Goal: Task Accomplishment & Management: Use online tool/utility

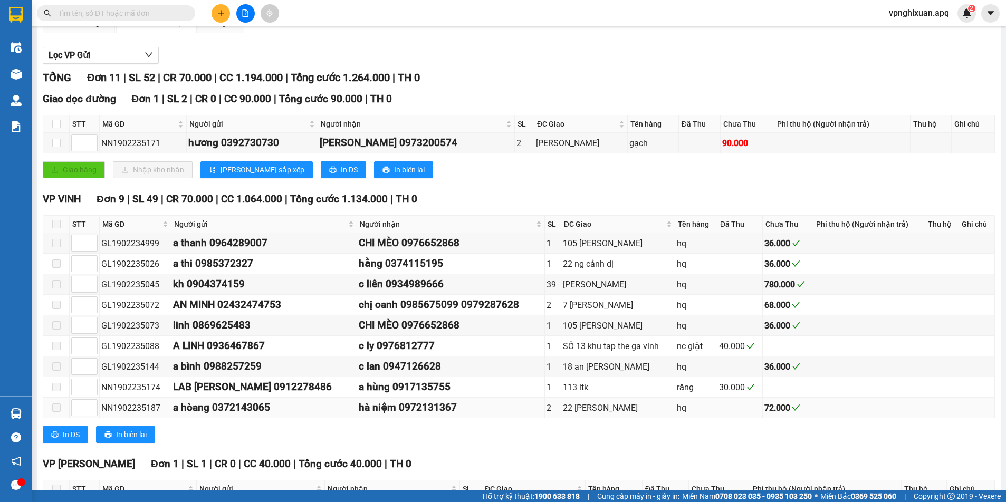
scroll to position [188, 0]
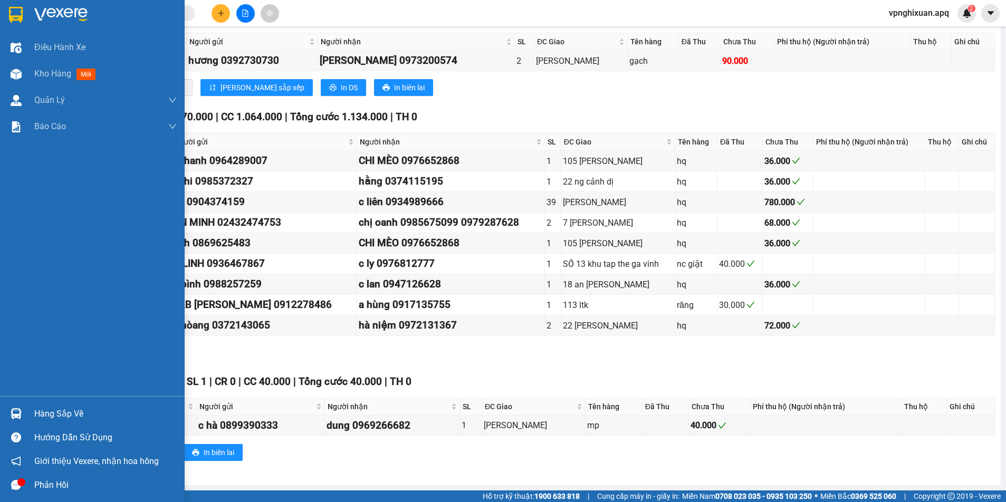
drag, startPoint x: 56, startPoint y: 415, endPoint x: 73, endPoint y: 410, distance: 17.0
click at [57, 415] on div "Hàng sắp về" at bounding box center [105, 414] width 142 height 16
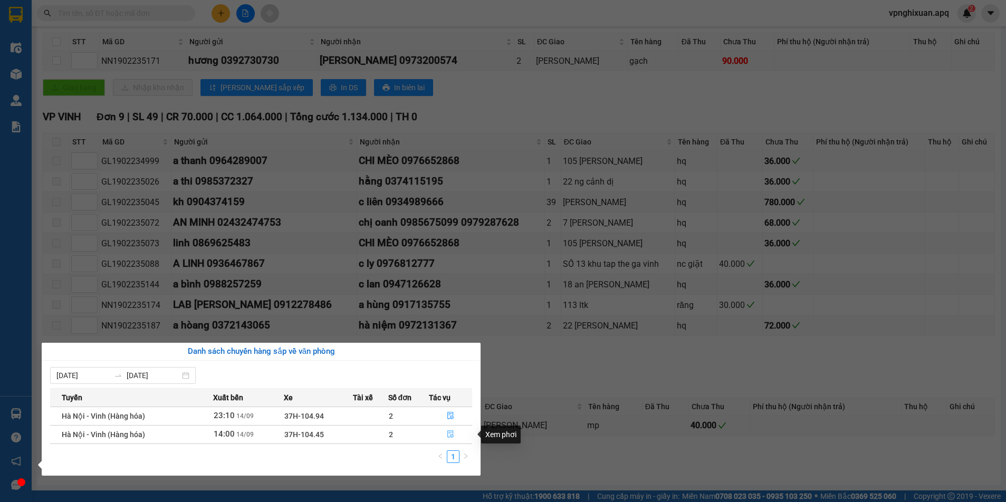
click at [452, 433] on icon "file-done" at bounding box center [450, 433] width 7 height 7
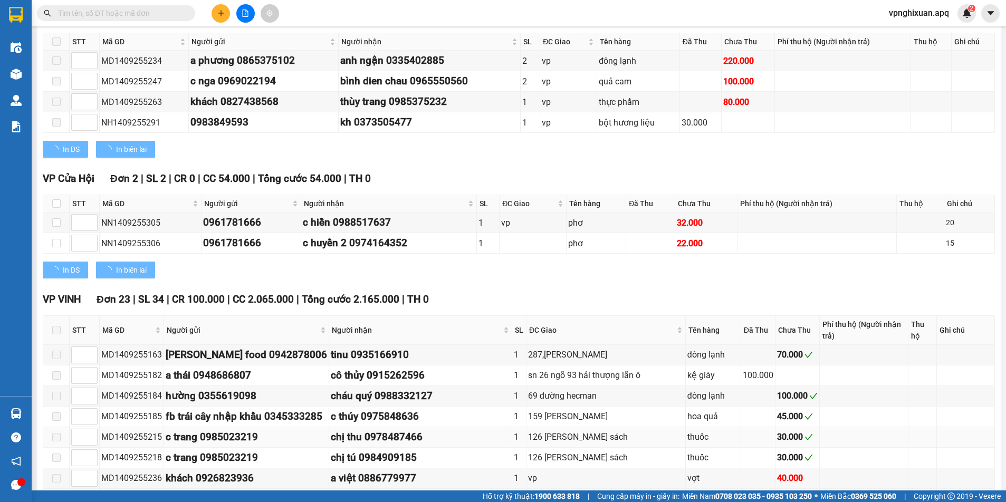
type input "[DATE]"
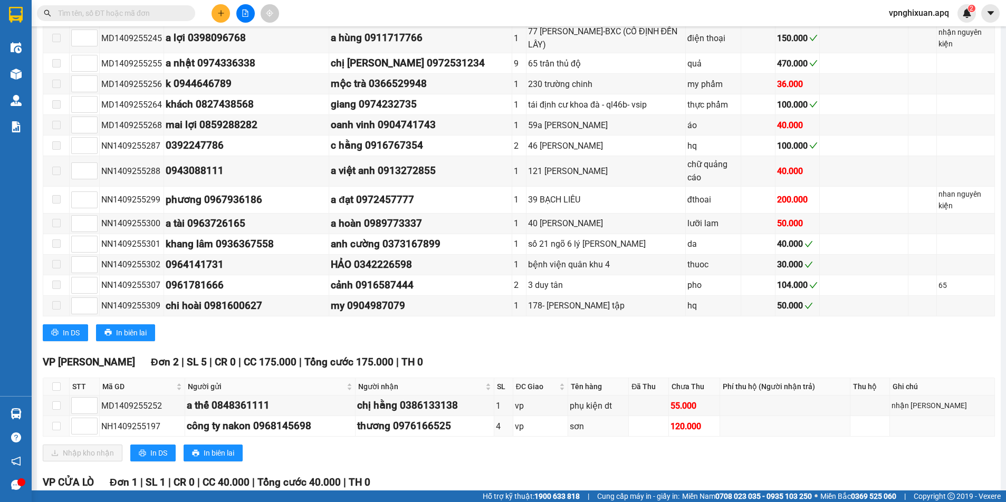
scroll to position [779, 0]
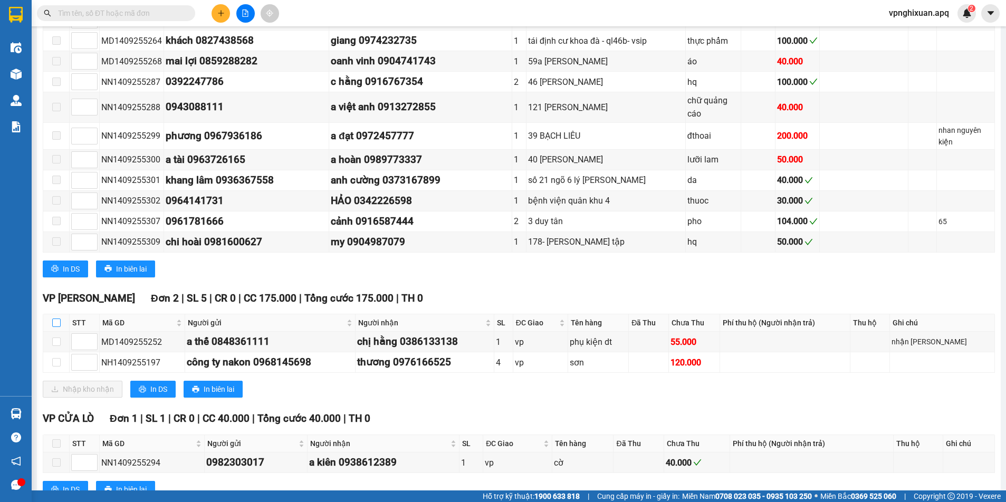
click at [54, 318] on input "checkbox" at bounding box center [56, 322] width 8 height 8
checkbox input "true"
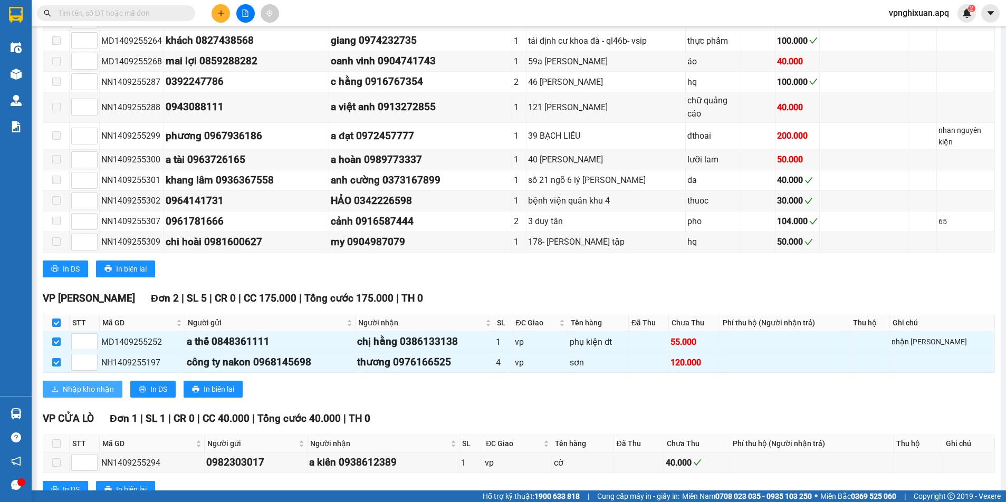
click at [93, 383] on span "Nhập kho nhận" at bounding box center [88, 389] width 51 height 12
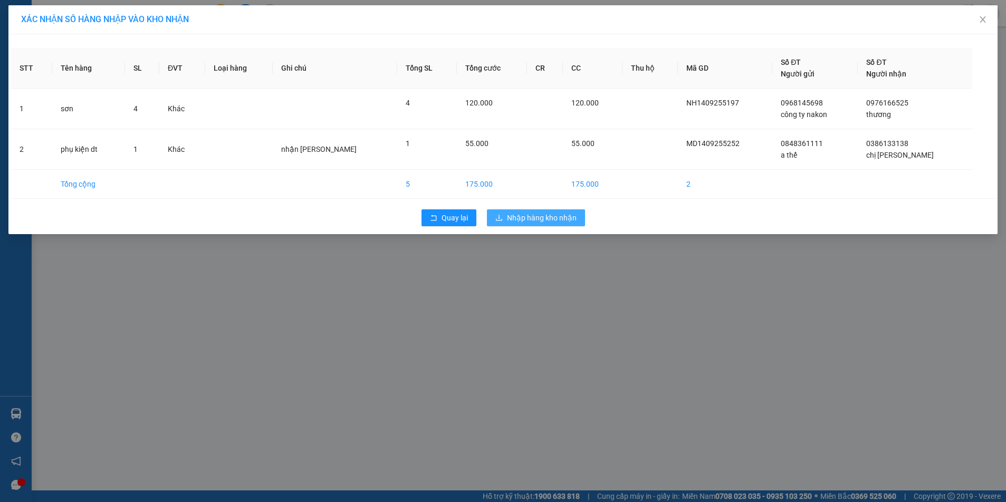
click at [536, 218] on span "Nhập hàng kho nhận" at bounding box center [542, 218] width 70 height 12
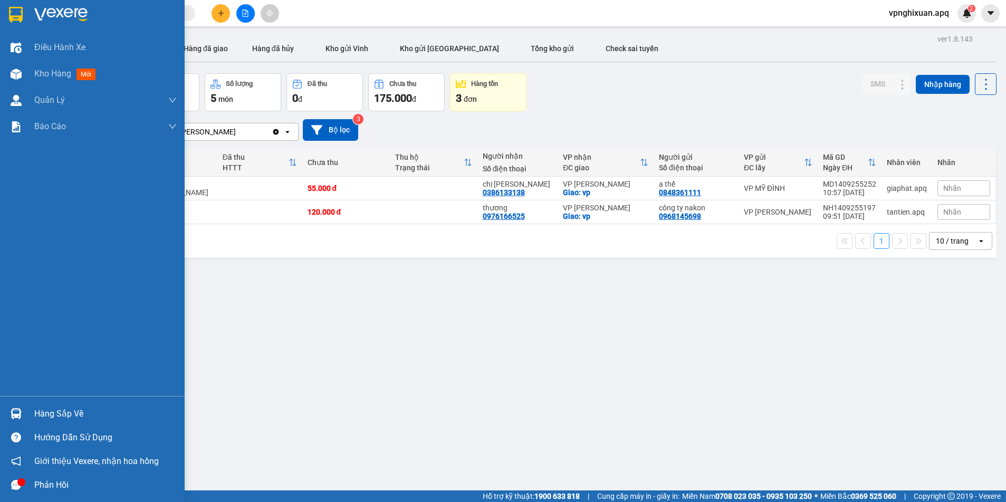
click at [69, 410] on div "Hàng sắp về" at bounding box center [105, 414] width 142 height 16
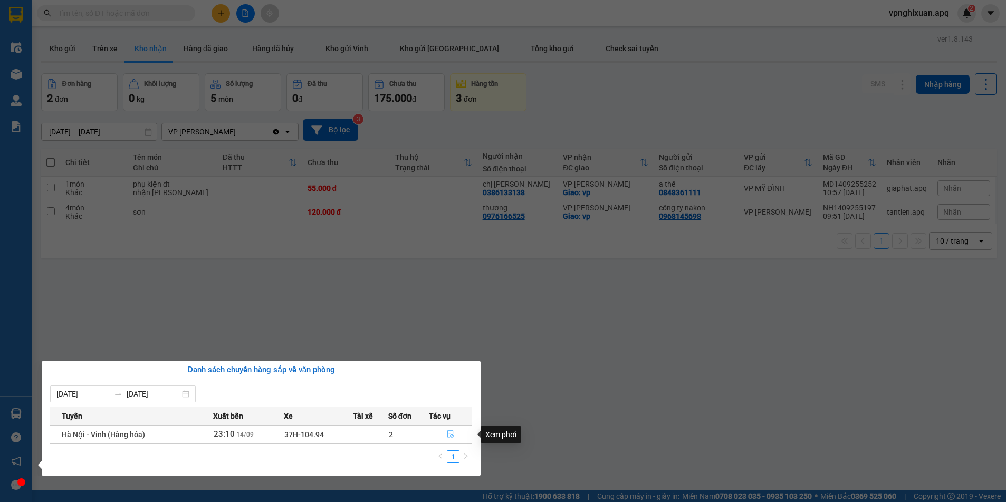
click at [451, 431] on icon "file-done" at bounding box center [450, 433] width 7 height 7
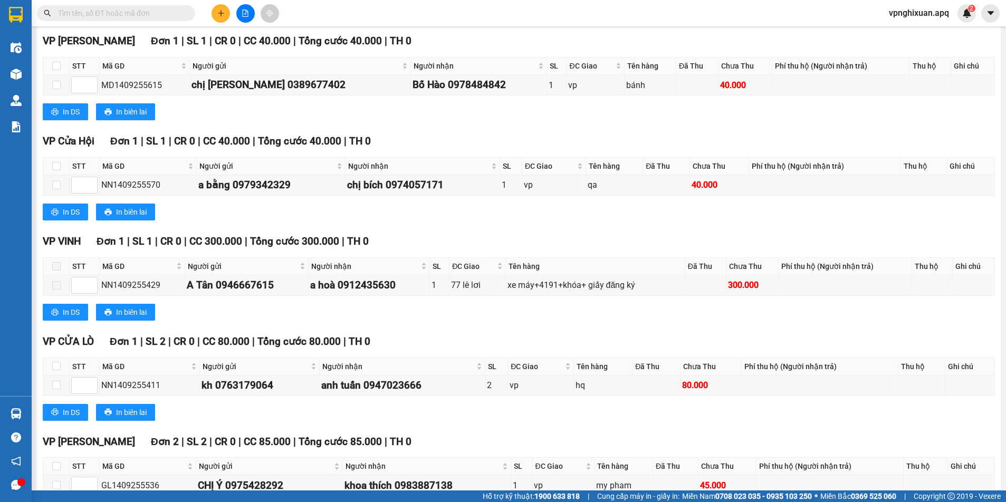
scroll to position [344, 0]
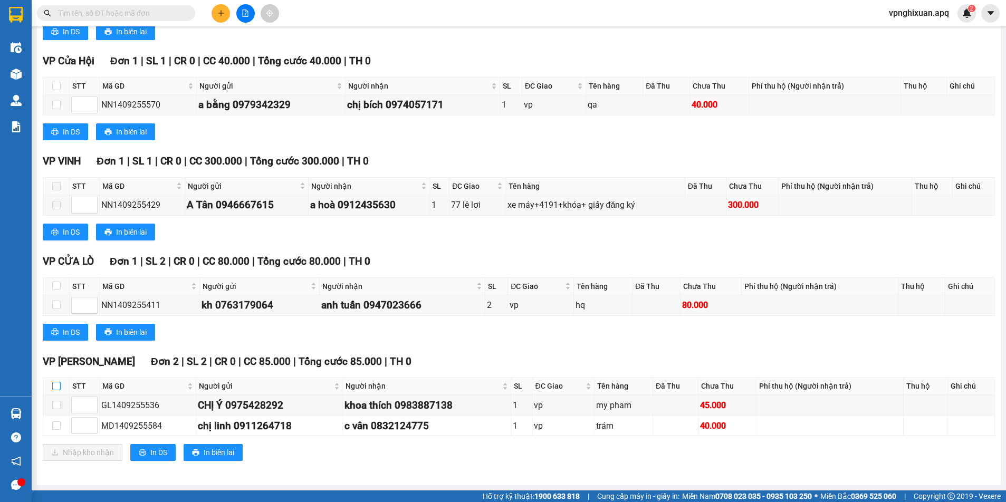
click at [56, 388] on input "checkbox" at bounding box center [56, 386] width 8 height 8
checkbox input "true"
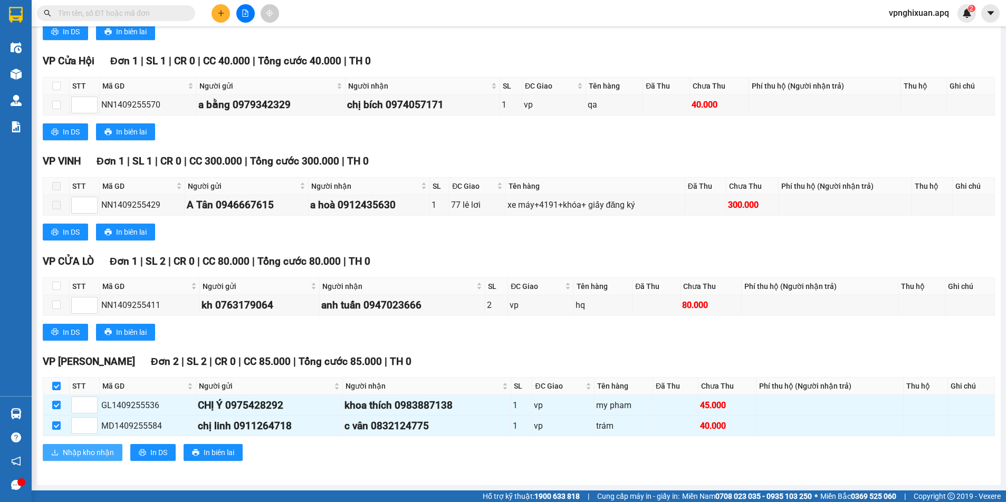
click at [76, 453] on span "Nhập kho nhận" at bounding box center [88, 453] width 51 height 12
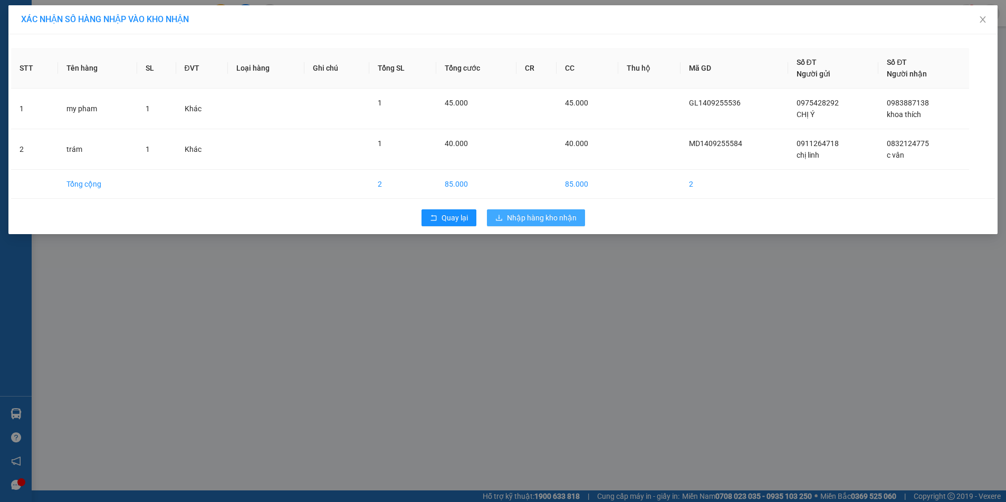
click at [543, 220] on span "Nhập hàng kho nhận" at bounding box center [542, 218] width 70 height 12
